Goal: Transaction & Acquisition: Purchase product/service

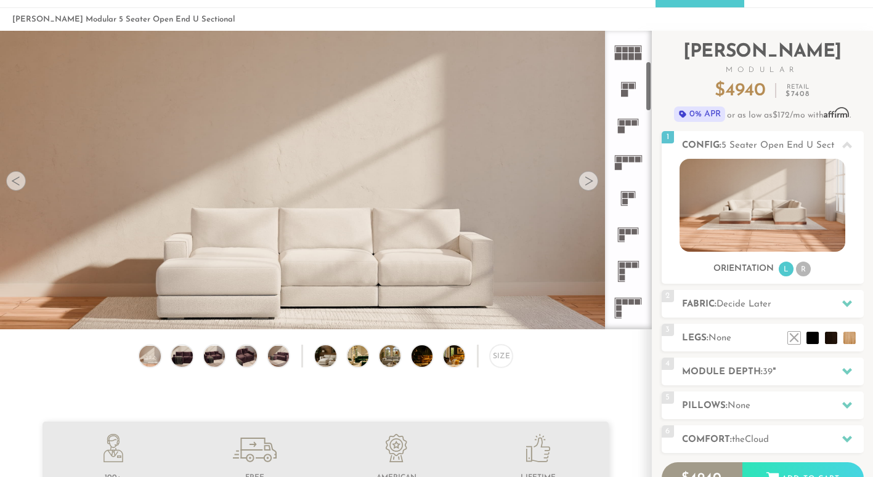
scroll to position [180, 0]
click at [626, 162] on rect at bounding box center [625, 160] width 6 height 6
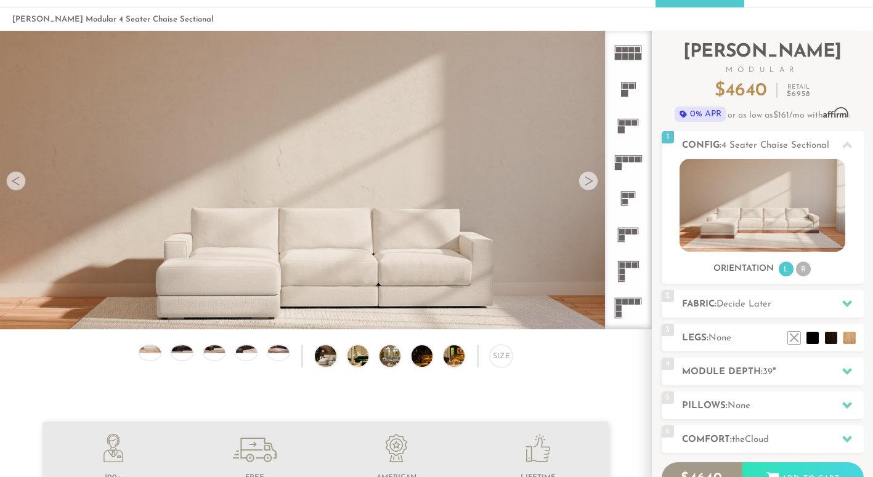
click at [619, 160] on rect at bounding box center [619, 160] width 6 height 6
click at [589, 178] on div at bounding box center [588, 181] width 20 height 20
click at [589, 177] on div at bounding box center [588, 181] width 20 height 20
click at [588, 181] on div at bounding box center [588, 181] width 20 height 20
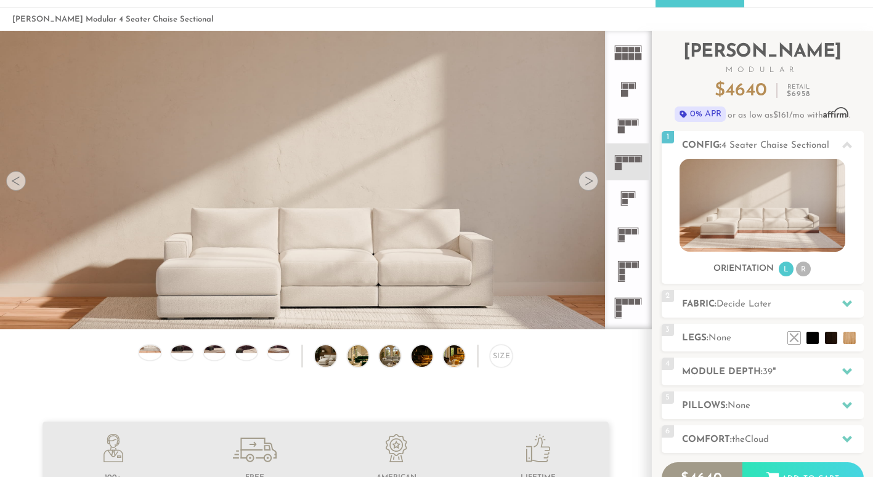
click at [17, 184] on div at bounding box center [16, 181] width 20 height 20
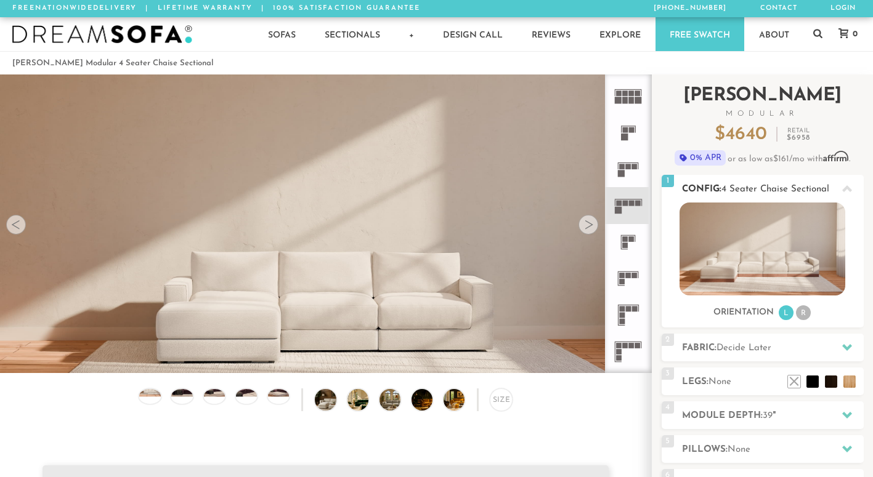
click at [846, 189] on icon at bounding box center [847, 188] width 10 height 7
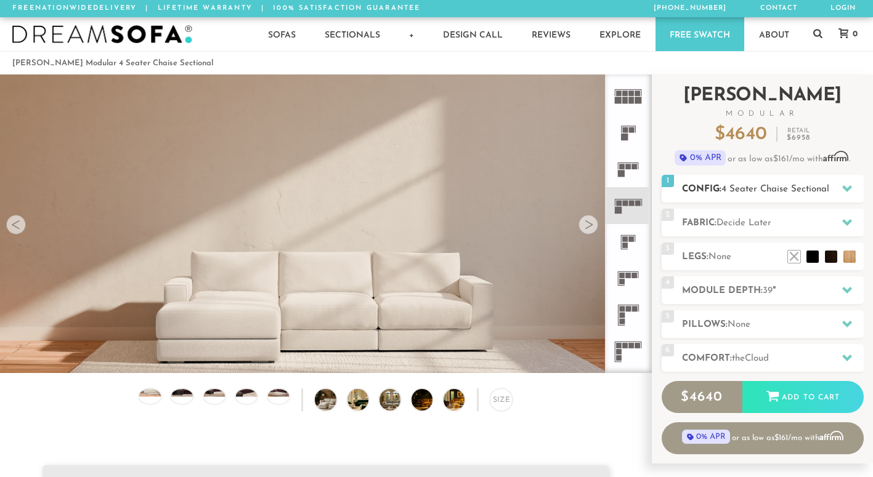
click at [846, 188] on icon at bounding box center [847, 188] width 10 height 7
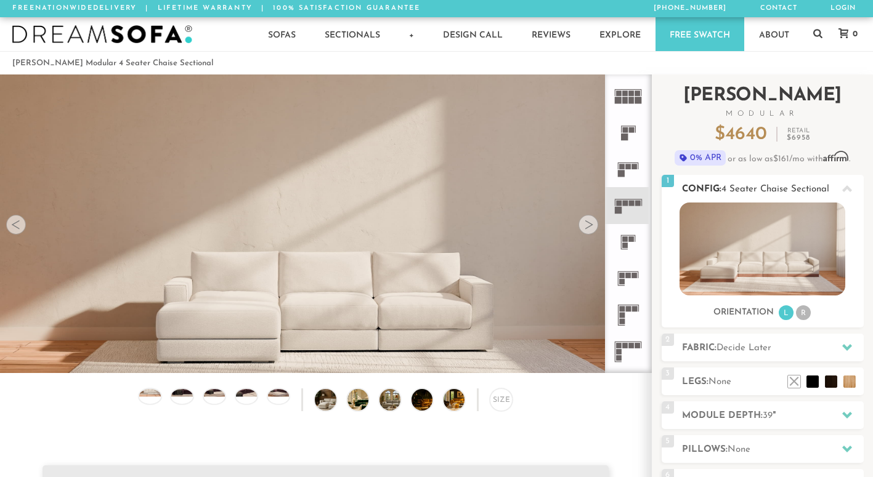
click at [806, 316] on li "R" at bounding box center [803, 312] width 15 height 15
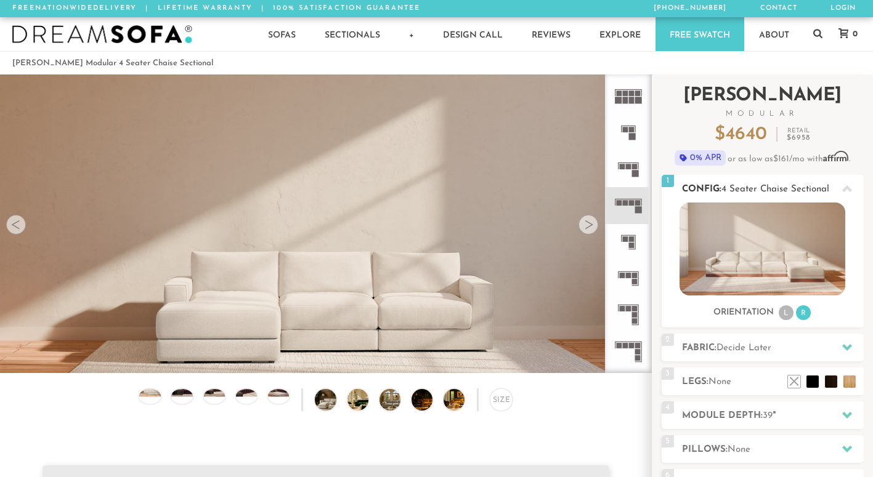
click at [786, 315] on li "L" at bounding box center [785, 312] width 15 height 15
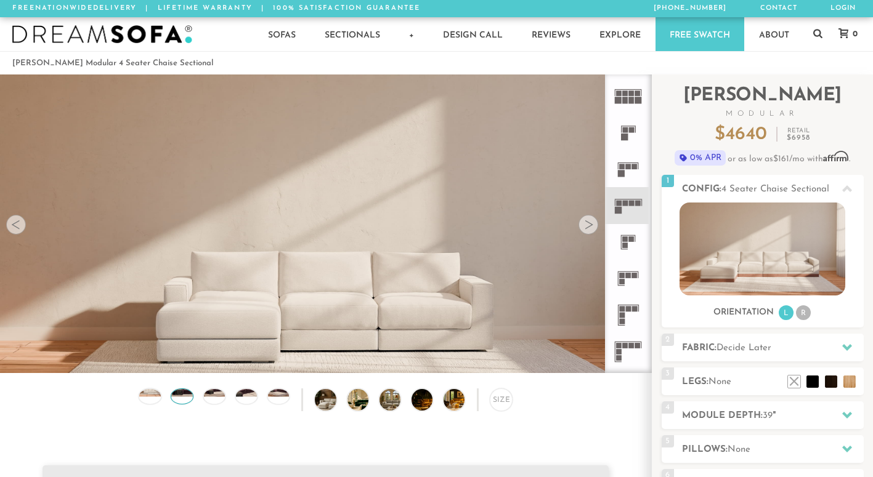
click at [179, 394] on img at bounding box center [181, 389] width 25 height 14
click at [155, 398] on div at bounding box center [150, 396] width 22 height 15
click at [324, 400] on img at bounding box center [334, 399] width 38 height 21
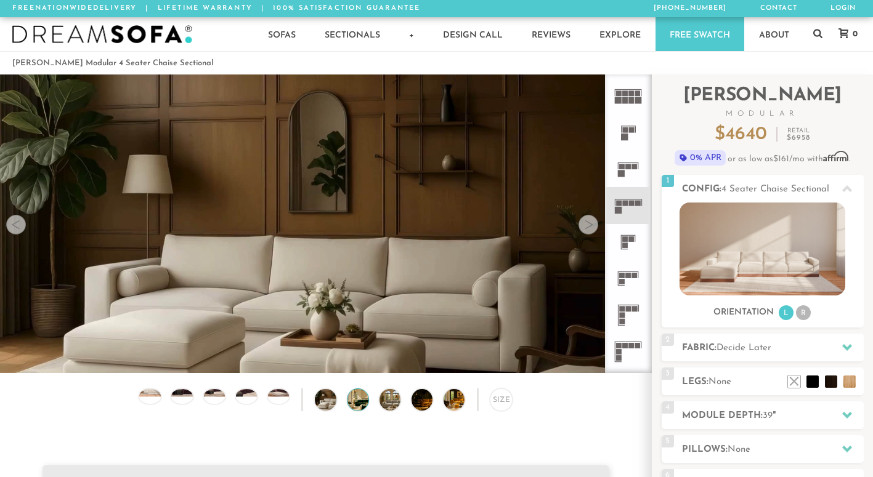
click at [354, 405] on img at bounding box center [366, 399] width 38 height 21
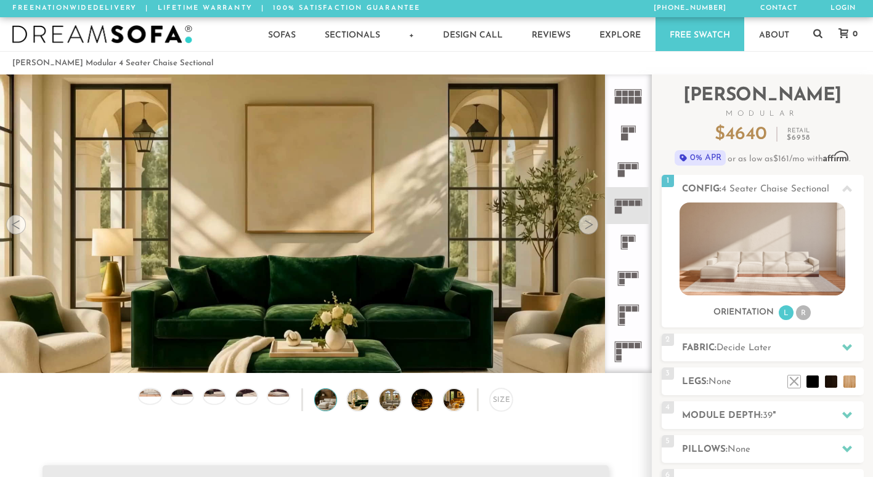
click at [326, 398] on img at bounding box center [334, 399] width 38 height 21
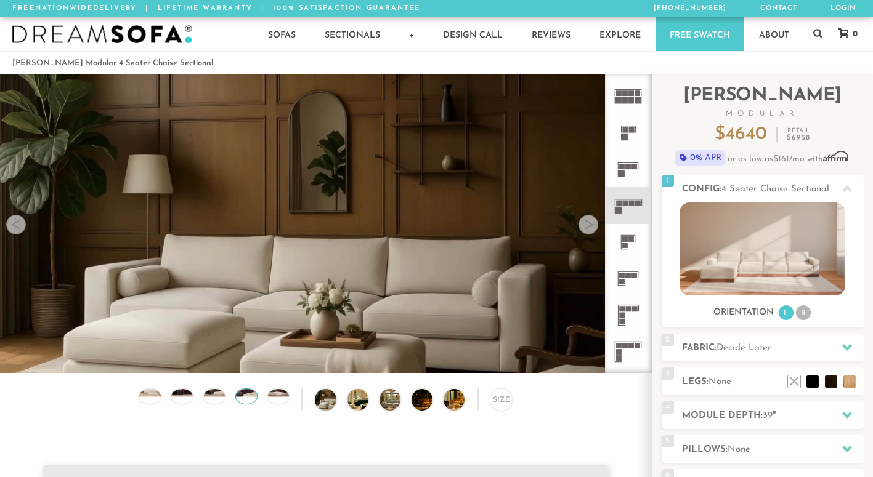
click at [245, 396] on img at bounding box center [245, 389] width 25 height 14
click at [215, 394] on img at bounding box center [213, 389] width 25 height 14
click at [361, 397] on img at bounding box center [366, 399] width 38 height 21
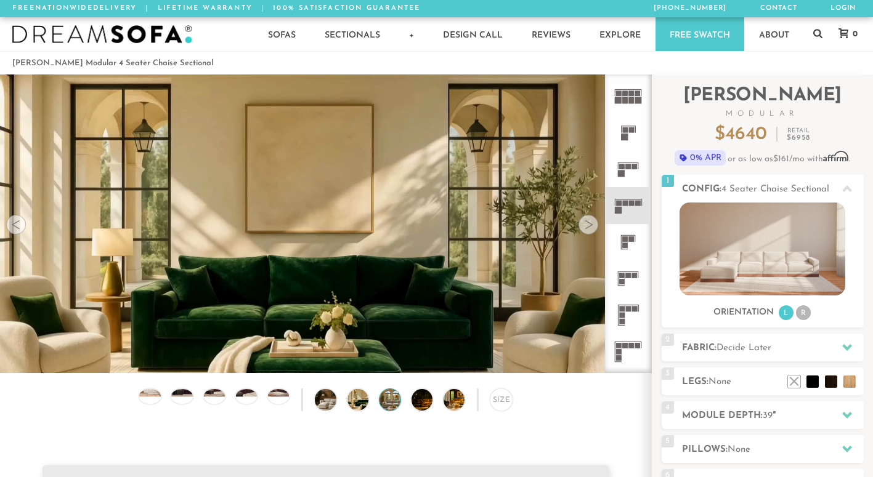
click at [382, 401] on img at bounding box center [398, 399] width 38 height 21
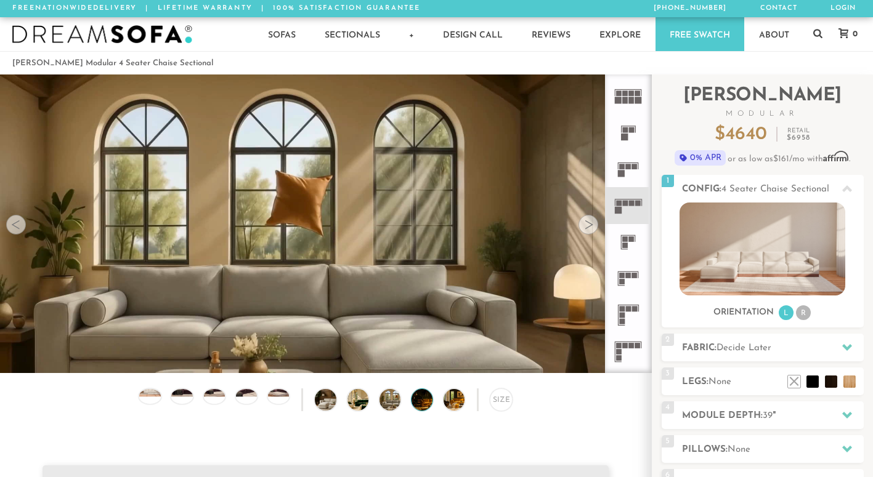
click at [423, 398] on img at bounding box center [430, 399] width 38 height 21
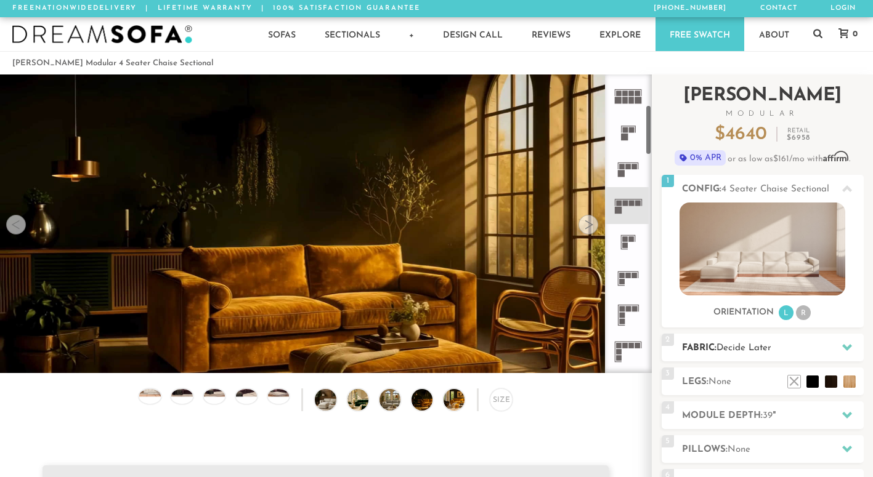
click at [733, 350] on span "Decide Later" at bounding box center [743, 348] width 55 height 9
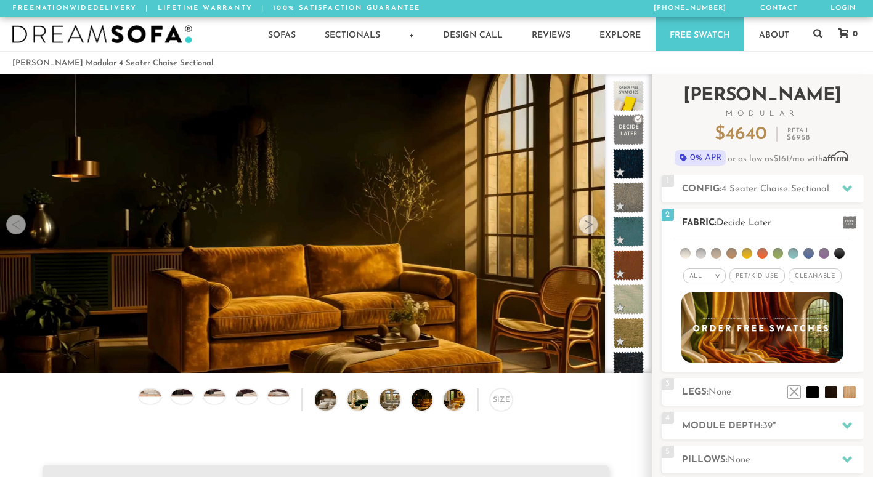
click at [731, 255] on li at bounding box center [731, 253] width 10 height 10
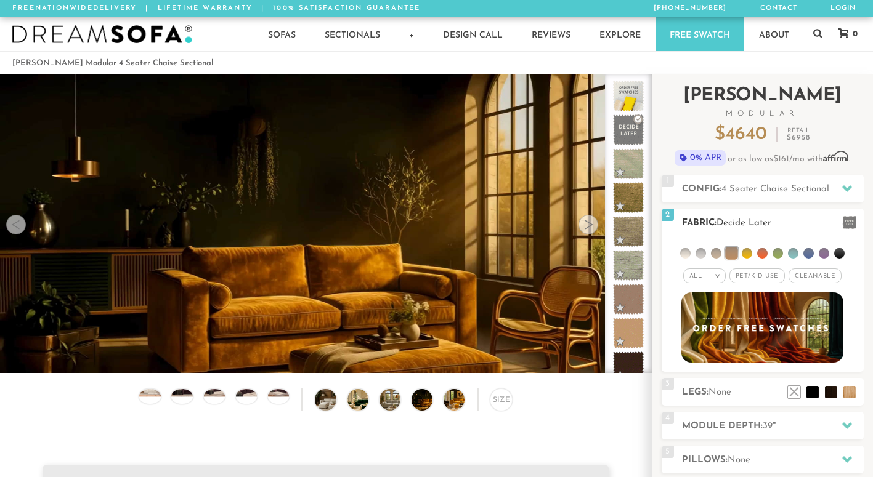
click at [745, 254] on li at bounding box center [747, 253] width 10 height 10
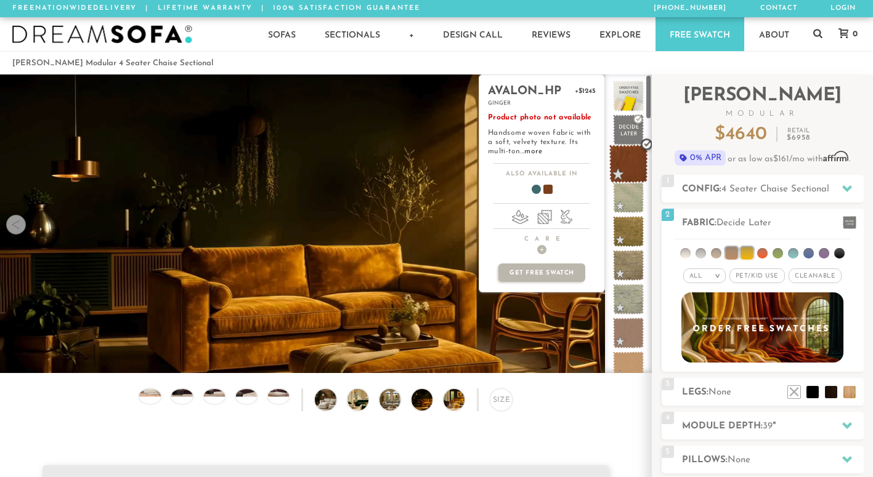
click at [626, 166] on span at bounding box center [628, 164] width 39 height 39
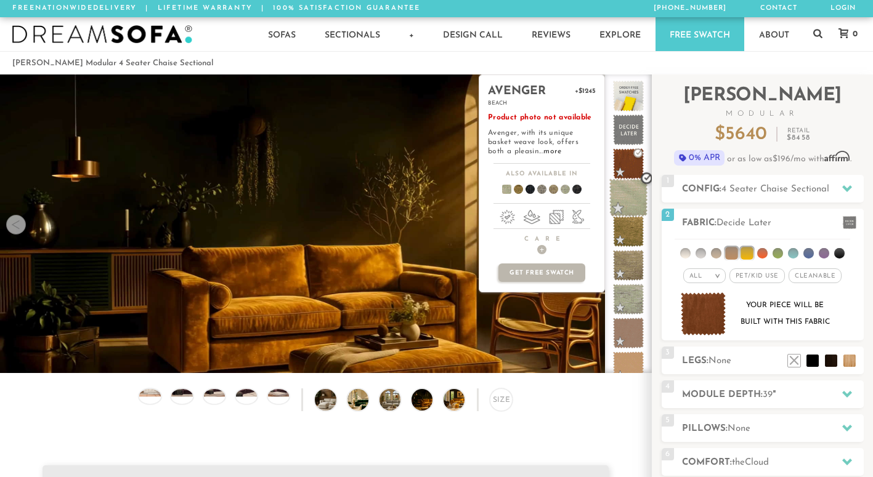
click at [627, 195] on span at bounding box center [628, 198] width 39 height 39
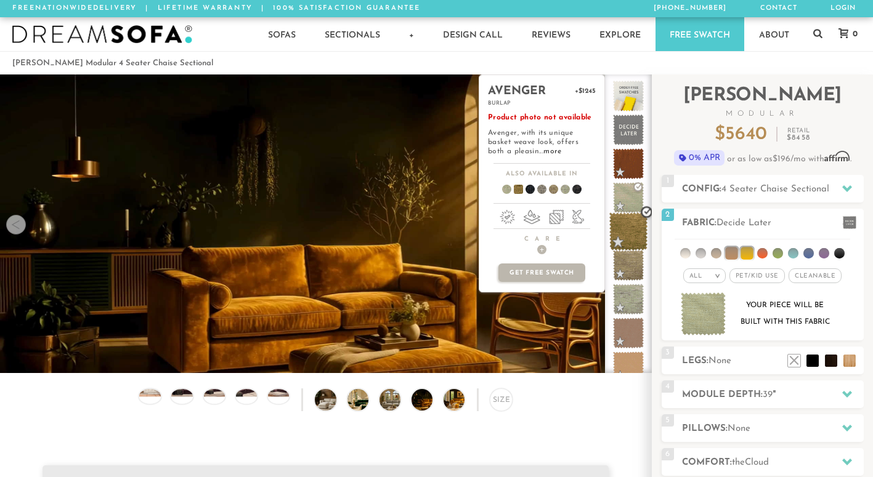
click at [627, 227] on span at bounding box center [628, 231] width 39 height 39
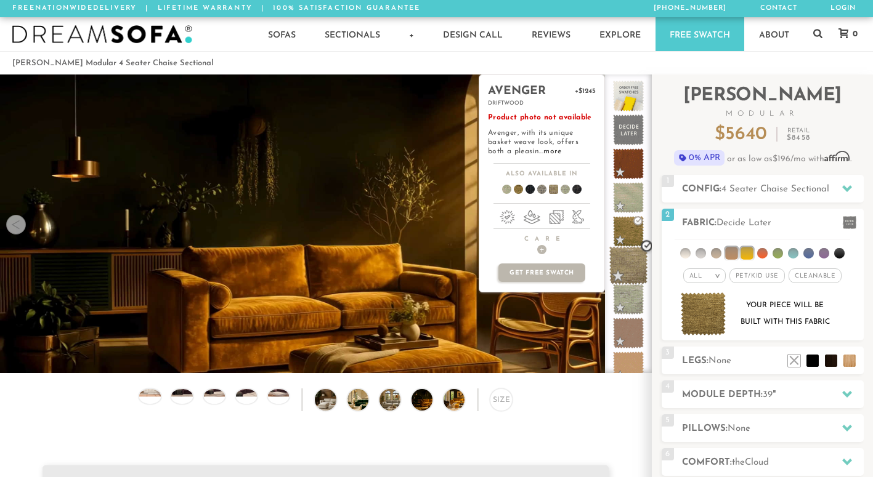
click at [624, 269] on span at bounding box center [628, 265] width 39 height 39
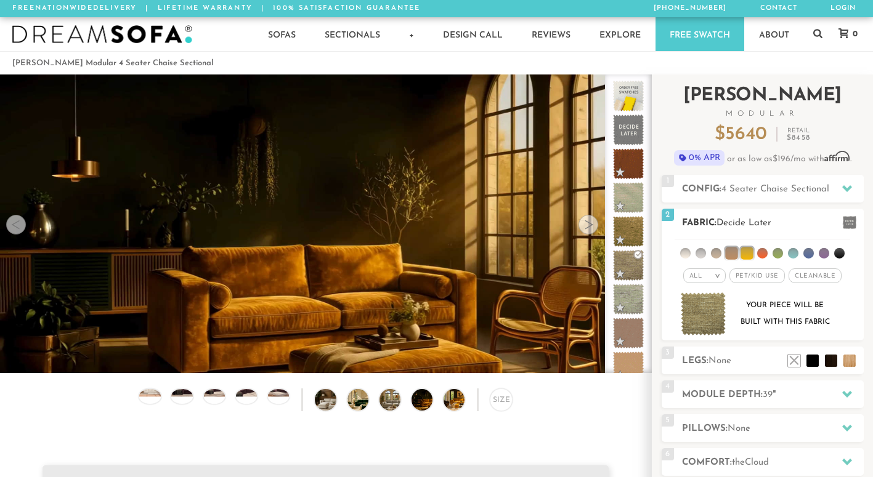
click at [762, 254] on li at bounding box center [762, 253] width 10 height 10
click at [745, 249] on li at bounding box center [746, 253] width 12 height 12
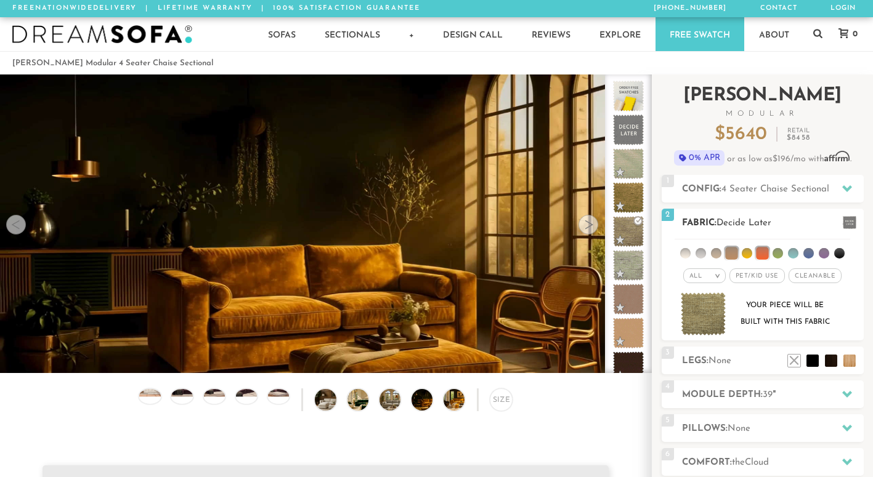
click at [735, 251] on li at bounding box center [731, 253] width 12 height 12
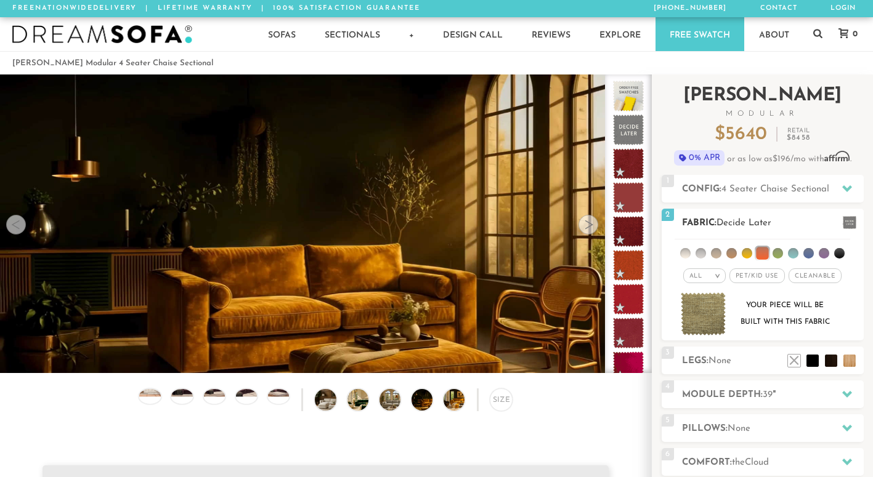
click at [763, 253] on li at bounding box center [762, 253] width 12 height 12
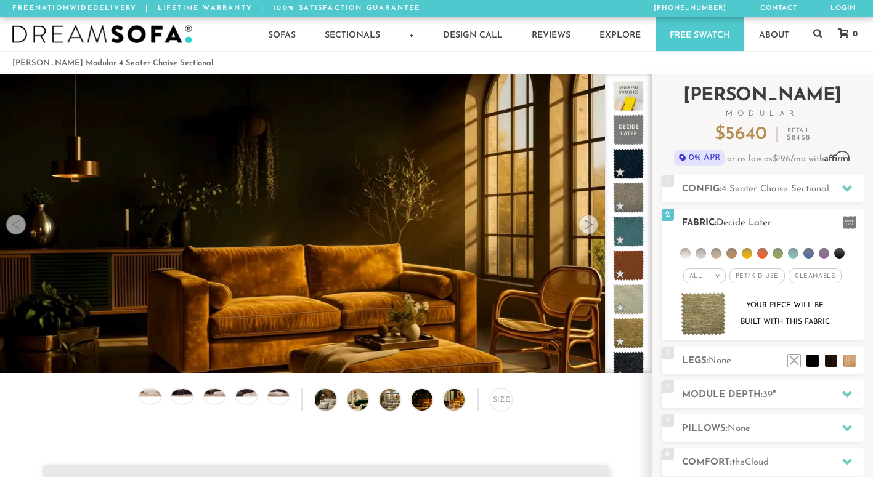
click at [746, 252] on li at bounding box center [747, 253] width 10 height 10
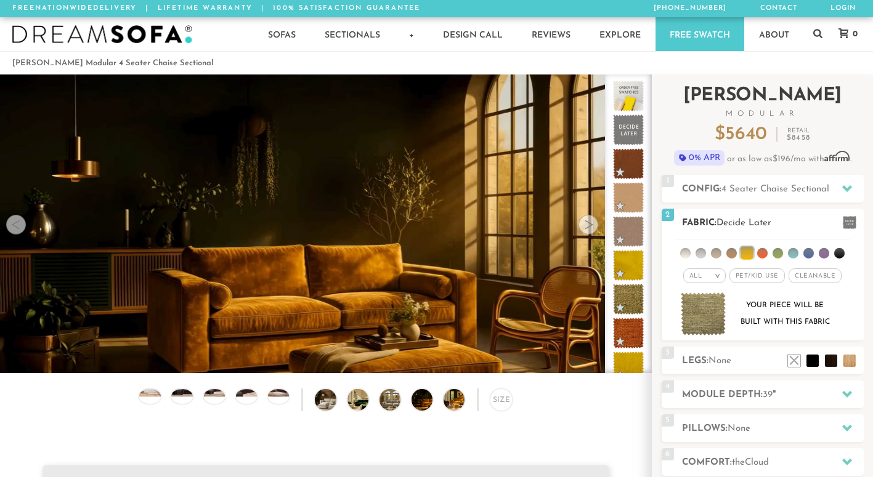
click at [749, 253] on li at bounding box center [746, 253] width 12 height 12
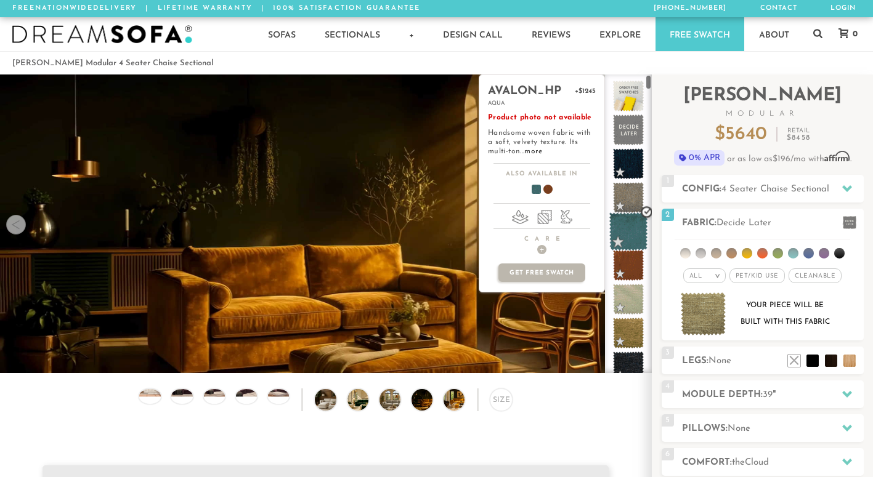
click at [627, 230] on span at bounding box center [628, 231] width 39 height 39
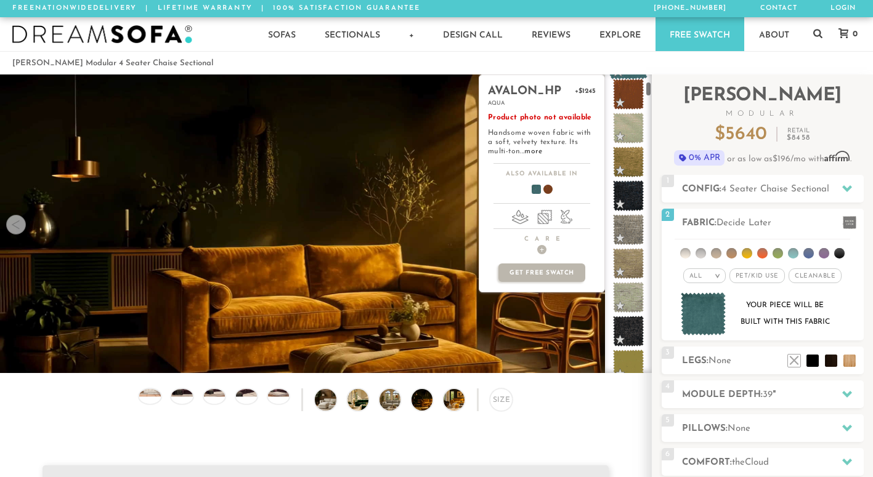
scroll to position [175, 0]
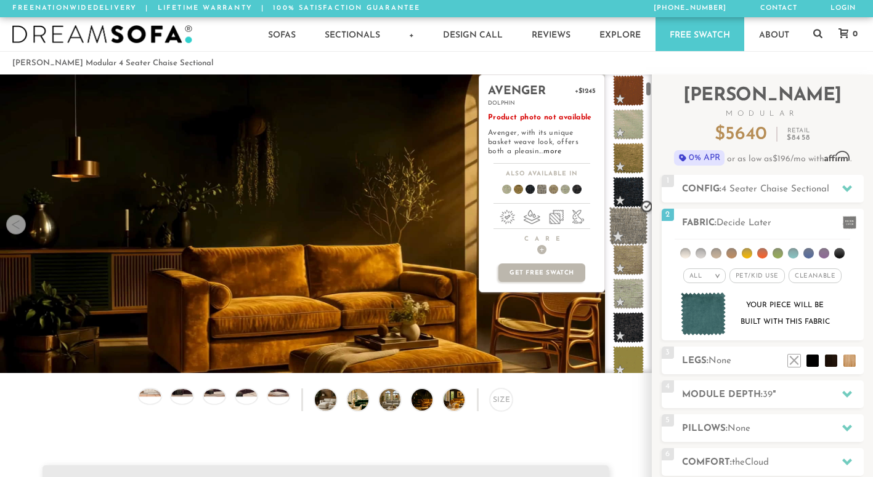
click at [625, 226] on span at bounding box center [628, 226] width 39 height 39
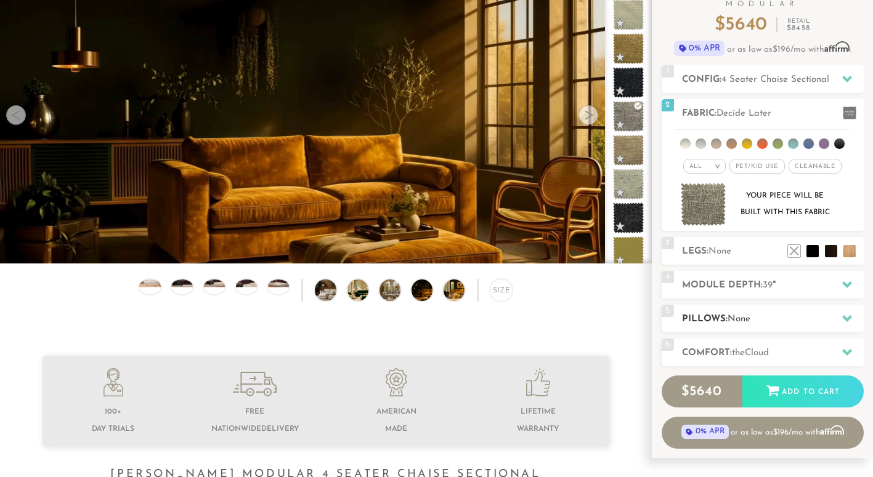
scroll to position [110, 0]
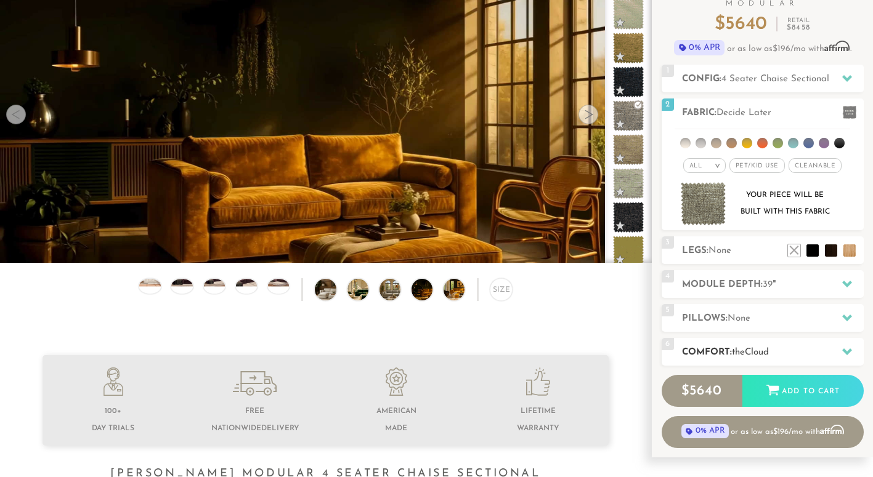
click at [750, 360] on h2 "Comfort: the Cloud" at bounding box center [773, 352] width 182 height 14
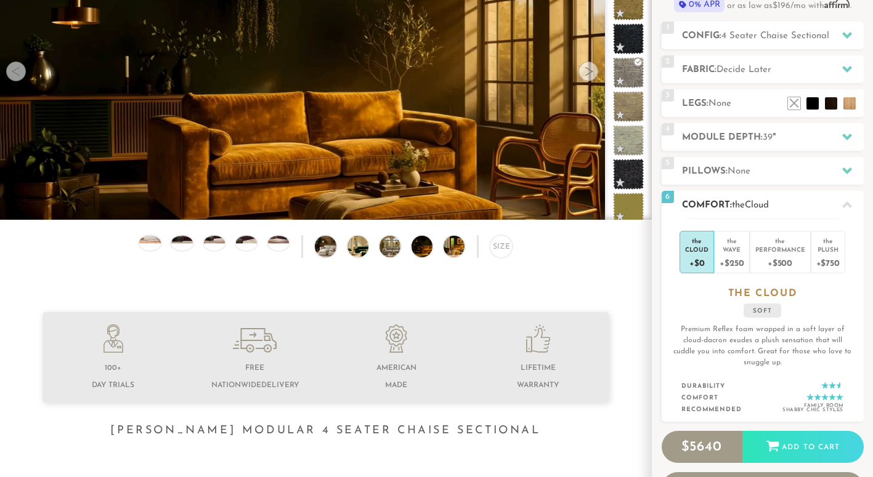
scroll to position [153, 0]
click at [732, 253] on div "Wave" at bounding box center [731, 249] width 24 height 9
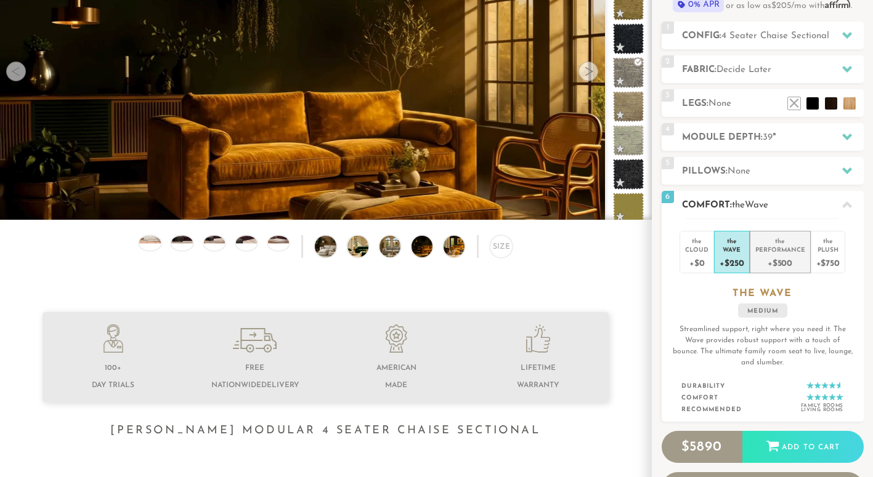
click at [774, 262] on div "+$500" at bounding box center [780, 263] width 50 height 18
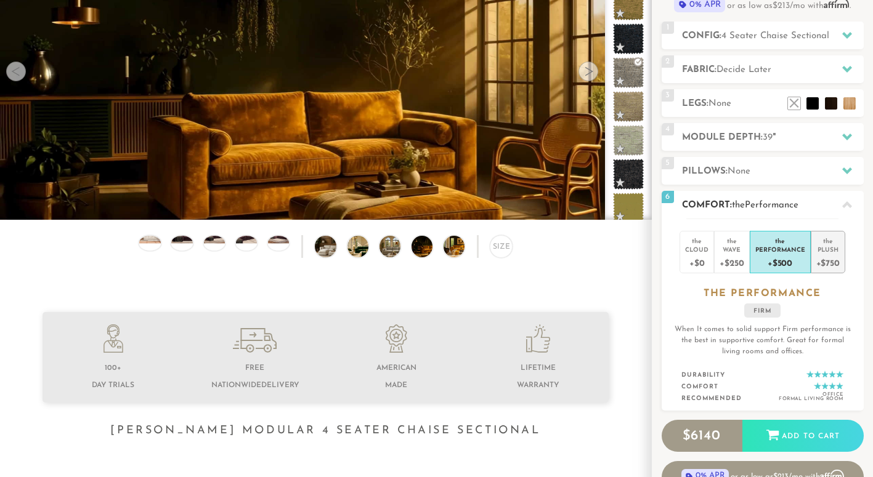
click at [828, 254] on div "+$750" at bounding box center [827, 263] width 23 height 18
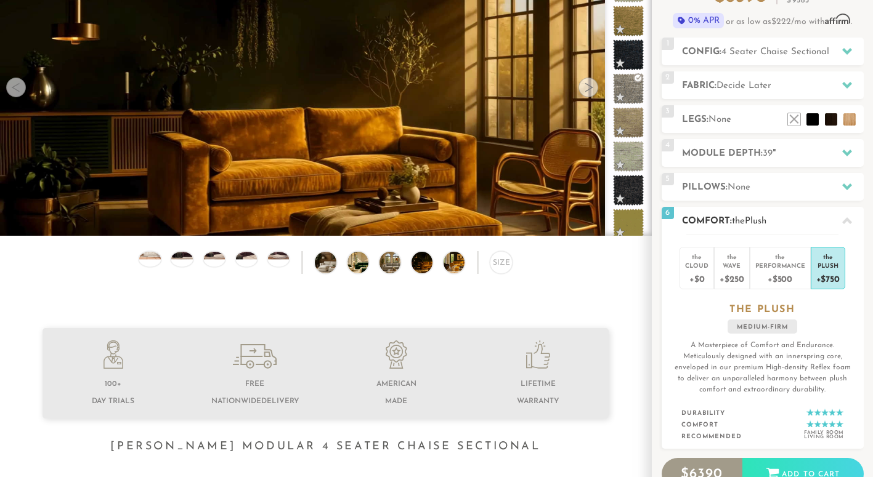
scroll to position [137, 0]
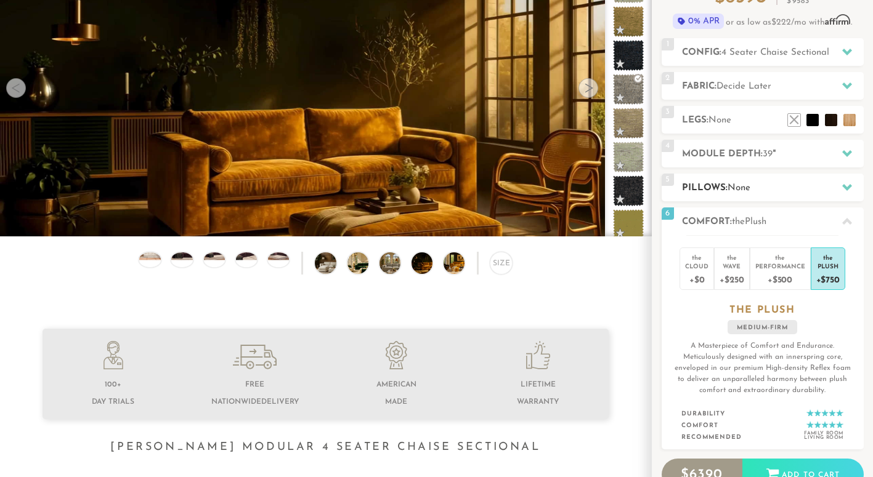
click at [820, 179] on div "5 Pillows: None" at bounding box center [762, 188] width 202 height 28
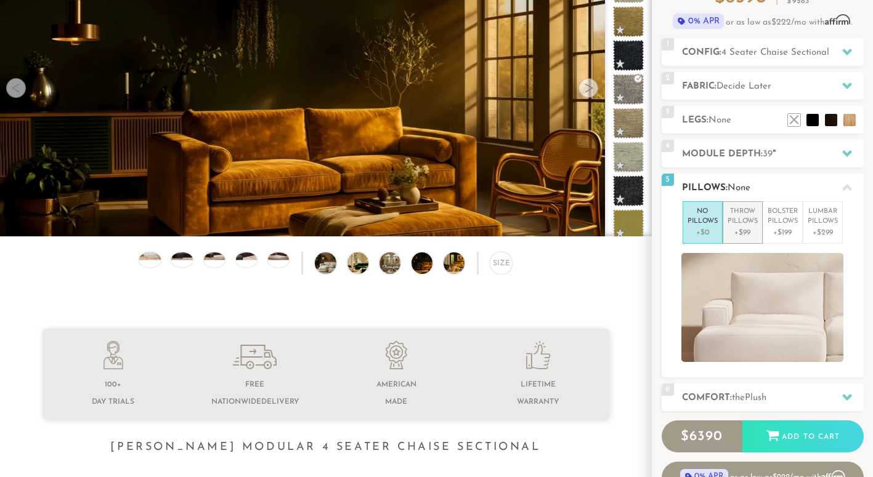
click at [745, 216] on p "Throw Pillows" at bounding box center [742, 217] width 30 height 20
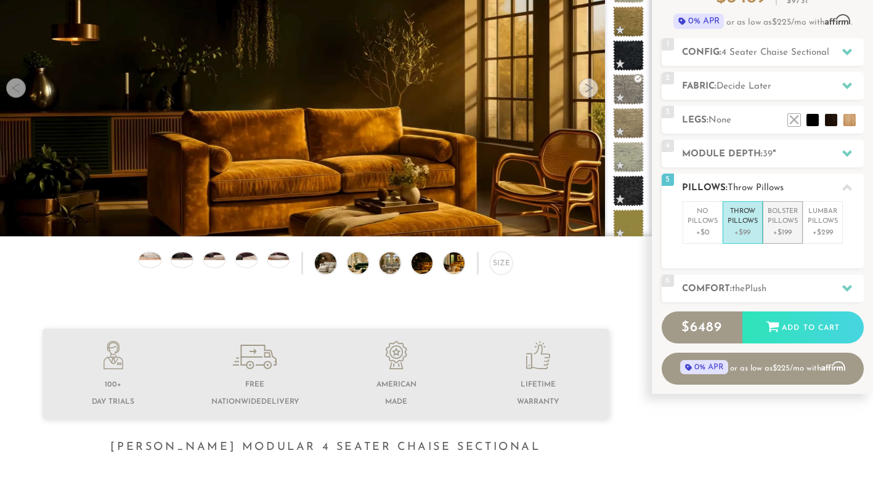
click at [783, 224] on p "Bolster Pillows" at bounding box center [782, 217] width 30 height 20
click at [742, 224] on p "Throw Pillows" at bounding box center [742, 217] width 30 height 20
click at [738, 222] on p "Throw Pillows" at bounding box center [742, 217] width 30 height 20
click at [764, 221] on li "Bolster Pillows +$199" at bounding box center [782, 222] width 40 height 42
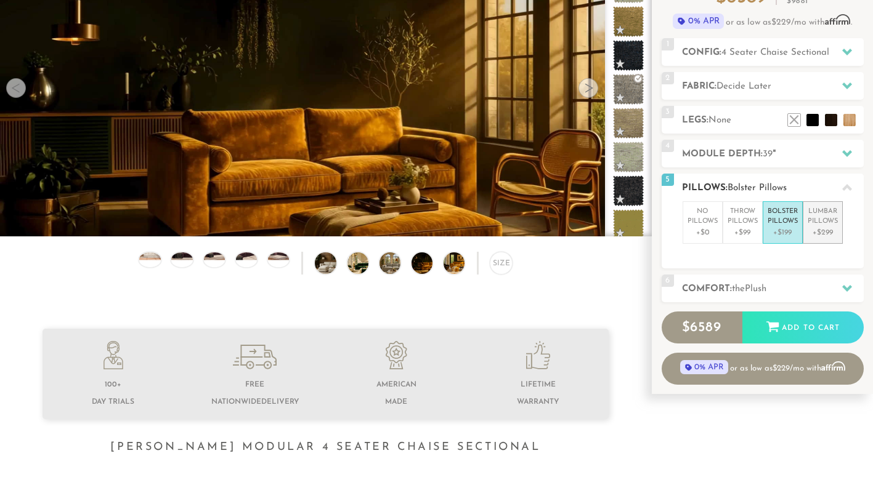
click at [824, 217] on p "Lumbar Pillows" at bounding box center [822, 217] width 30 height 20
click at [148, 261] on div at bounding box center [150, 259] width 22 height 15
click at [590, 88] on div at bounding box center [588, 88] width 20 height 20
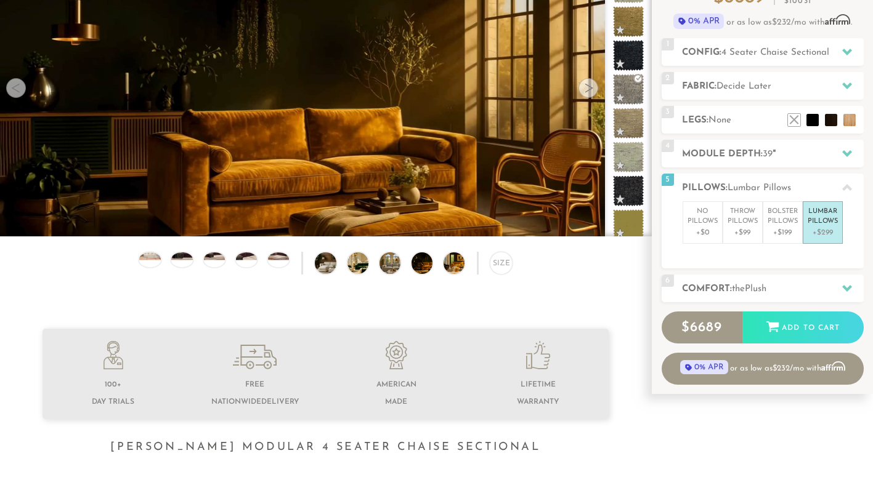
click at [590, 88] on div at bounding box center [588, 88] width 20 height 20
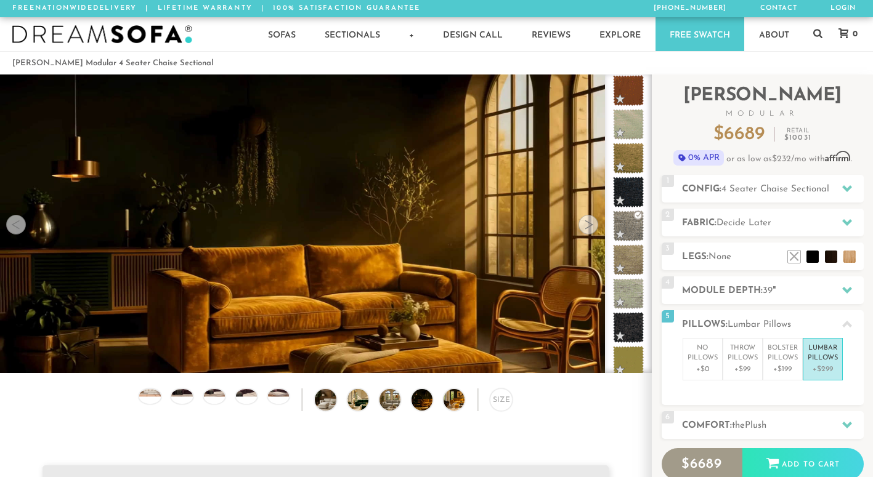
scroll to position [0, 0]
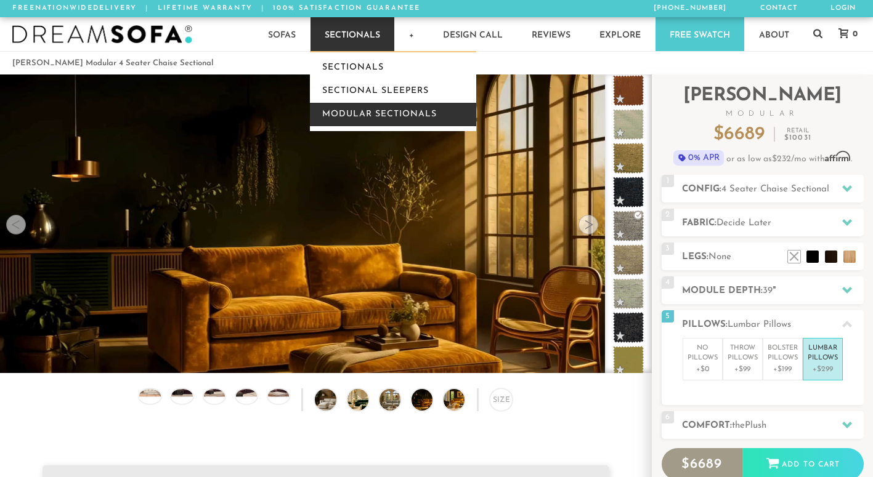
click at [357, 118] on link "Modular Sectionals" at bounding box center [393, 114] width 166 height 23
